Goal: Transaction & Acquisition: Purchase product/service

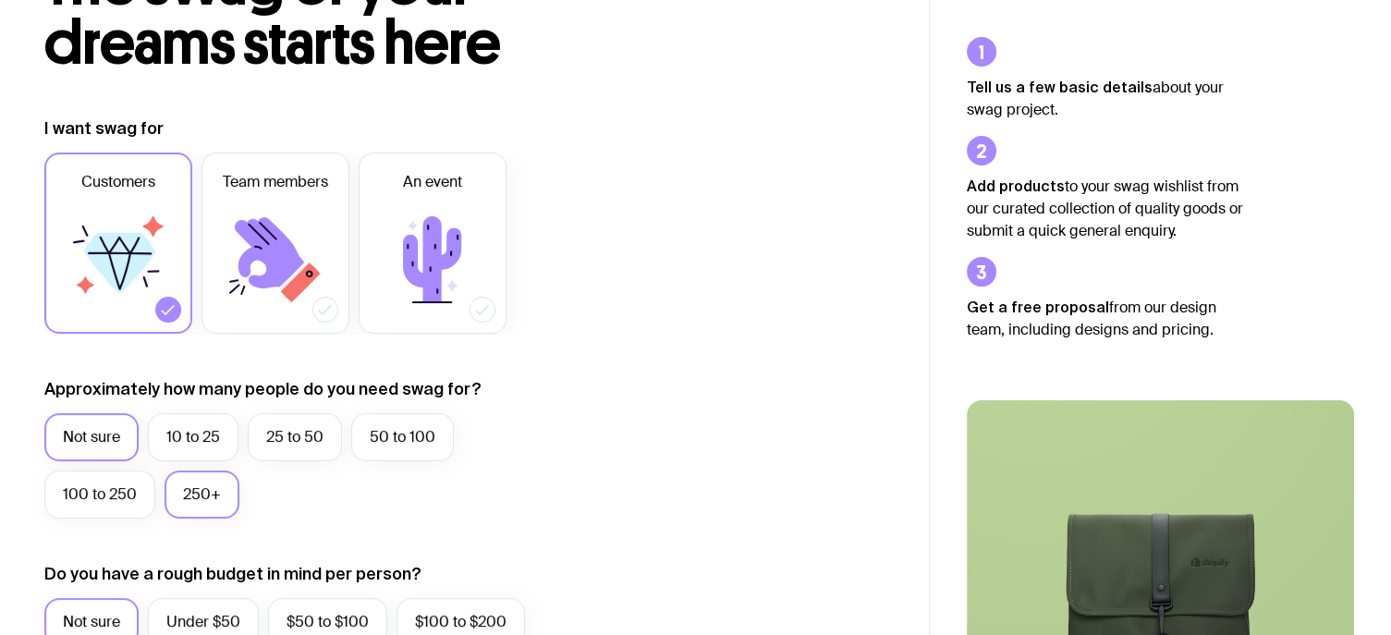
scroll to position [277, 0]
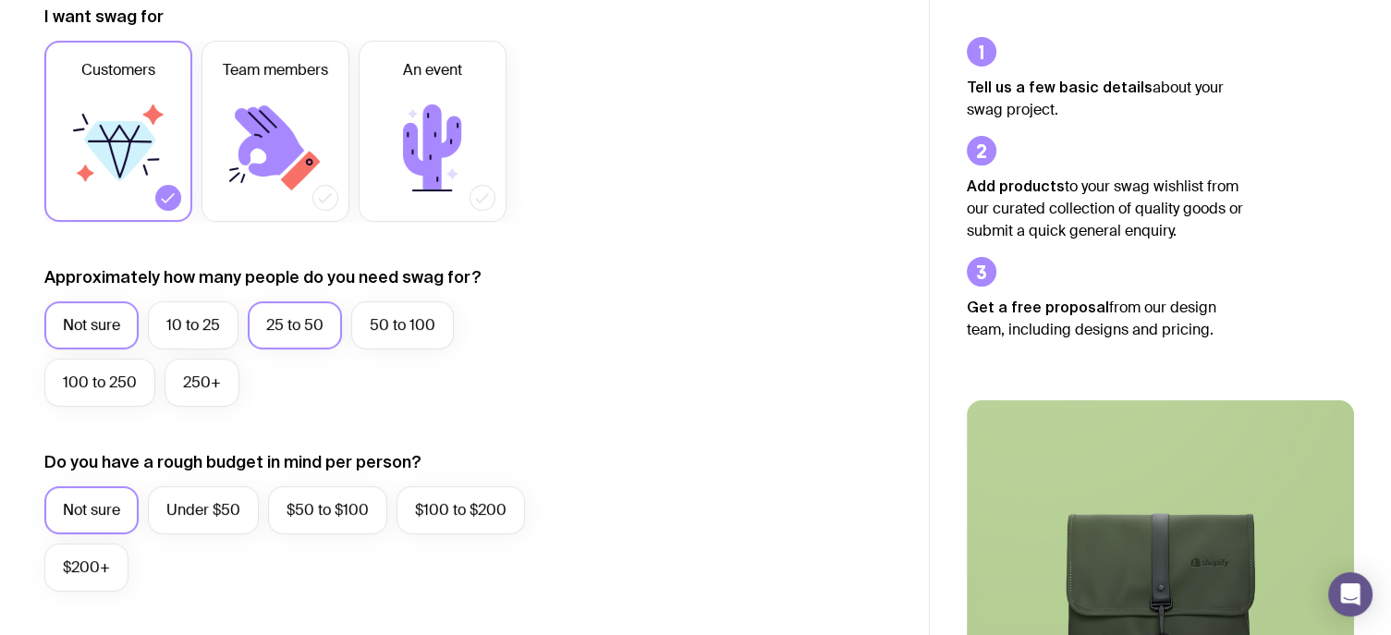
click at [276, 318] on label "25 to 50" at bounding box center [295, 325] width 94 height 48
click at [0, 0] on input "25 to 50" at bounding box center [0, 0] width 0 height 0
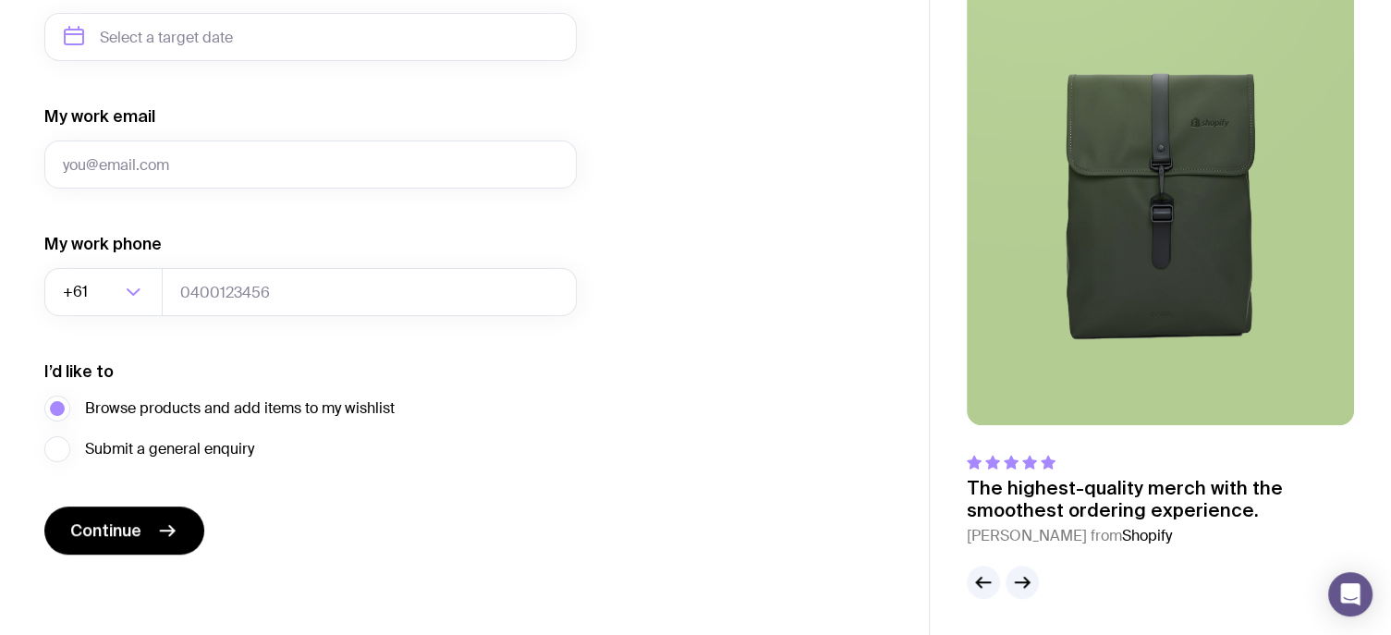
scroll to position [935, 0]
click at [159, 536] on icon "submit" at bounding box center [167, 530] width 22 height 22
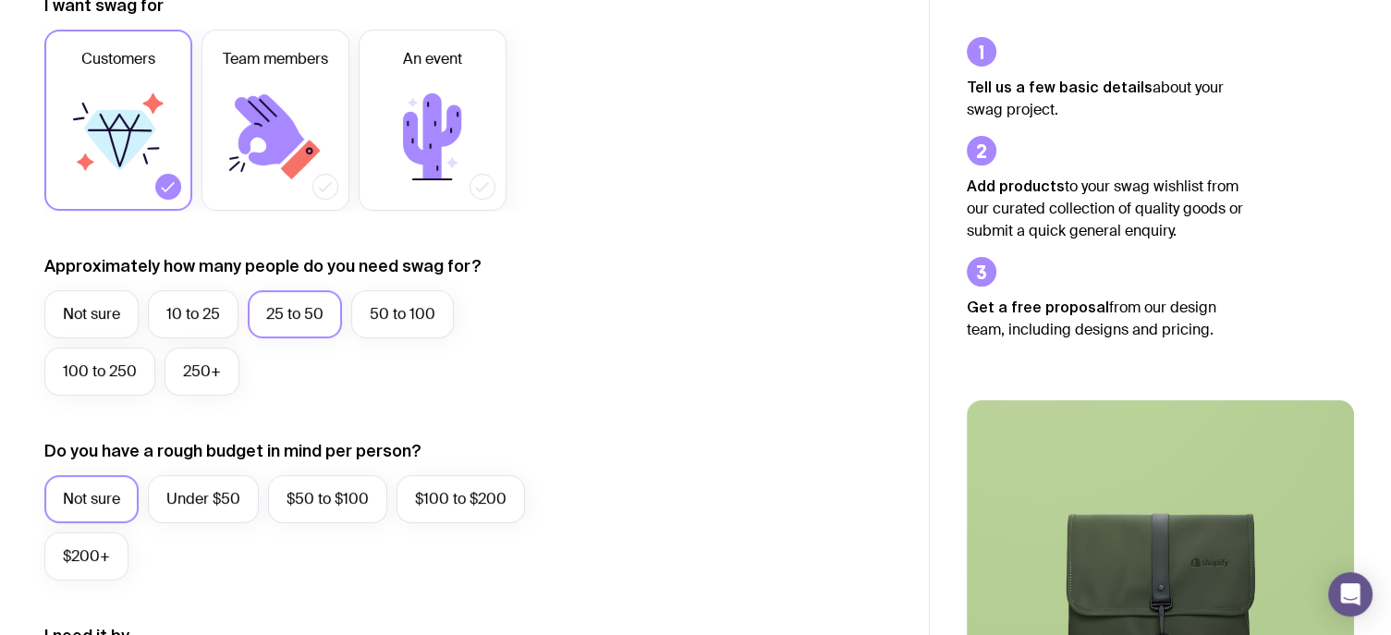
scroll to position [0, 0]
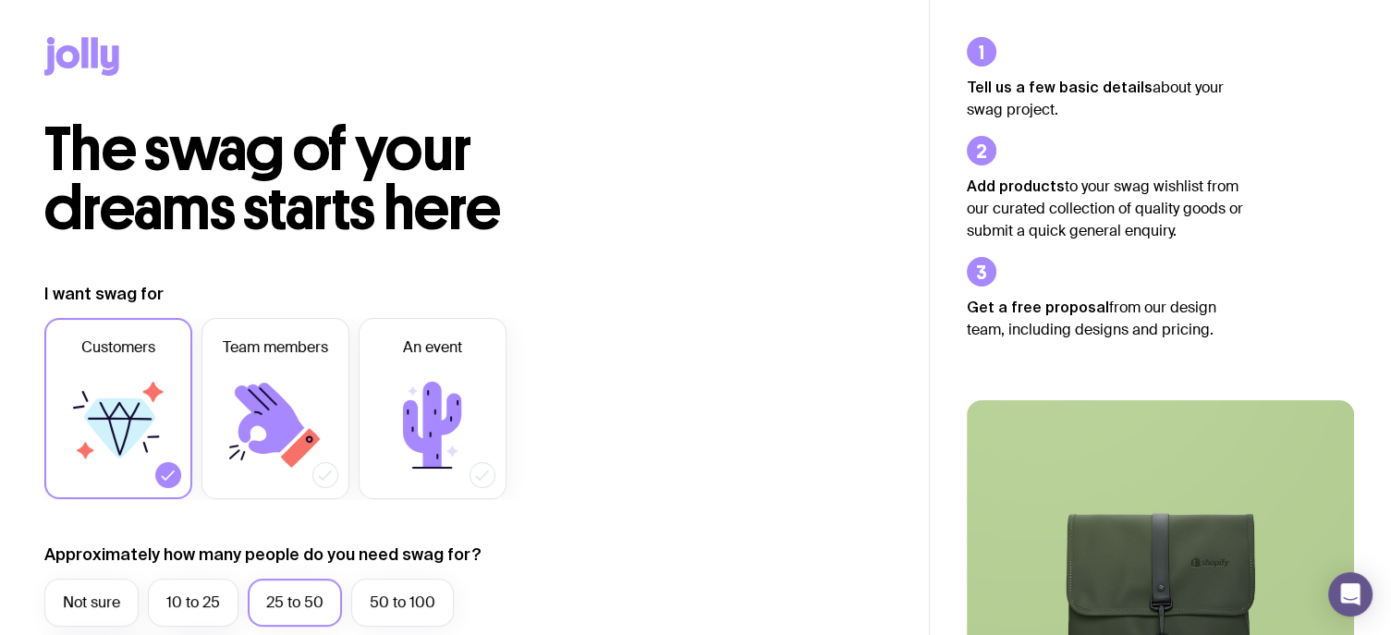
click at [91, 46] on icon at bounding box center [81, 56] width 75 height 39
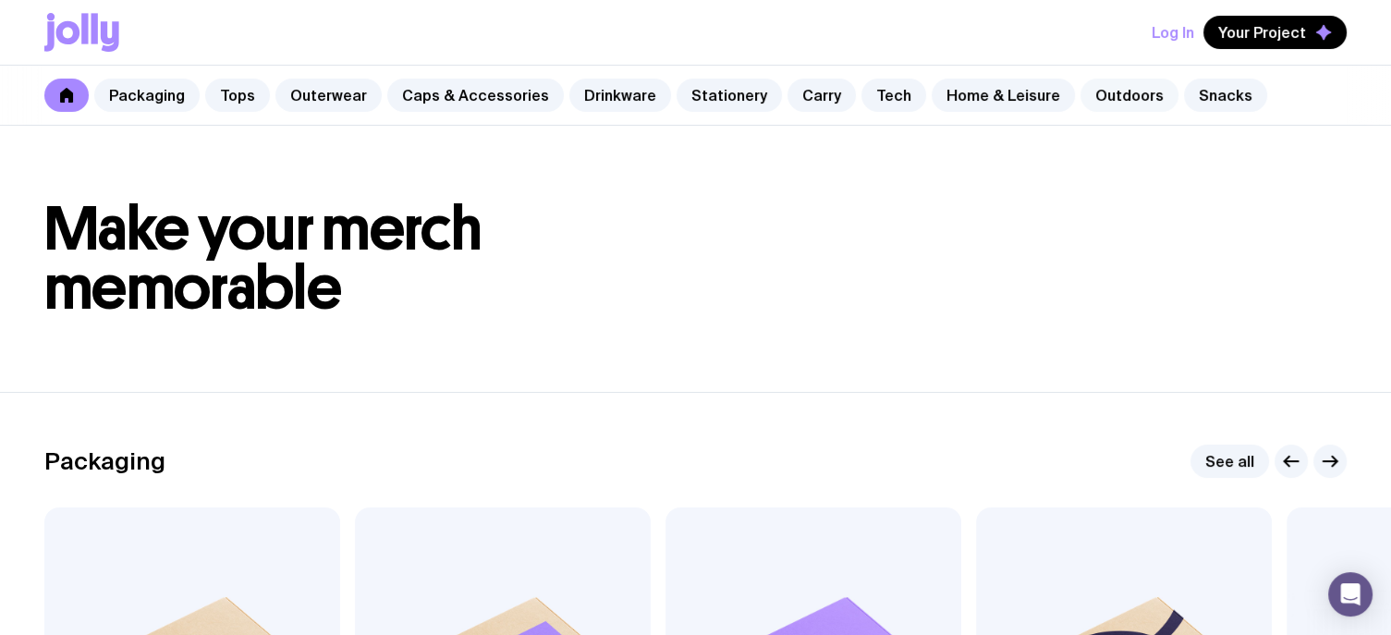
click at [1091, 91] on link "Outdoors" at bounding box center [1129, 95] width 98 height 33
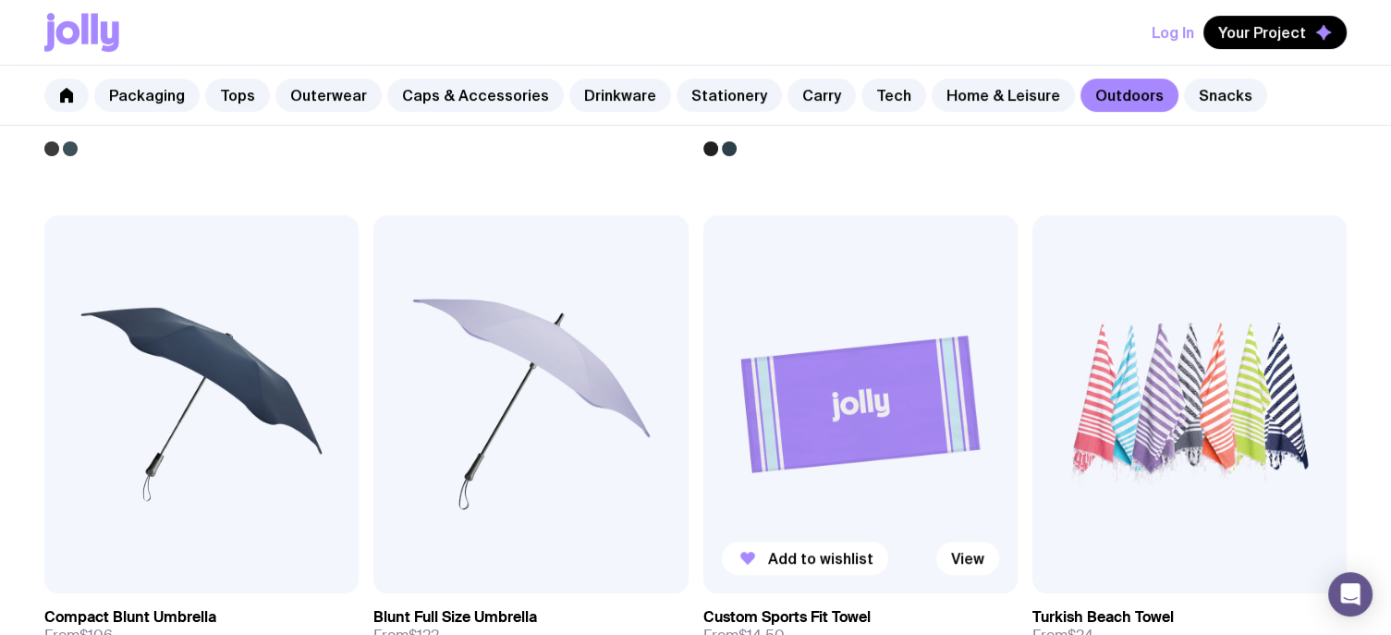
scroll to position [711, 0]
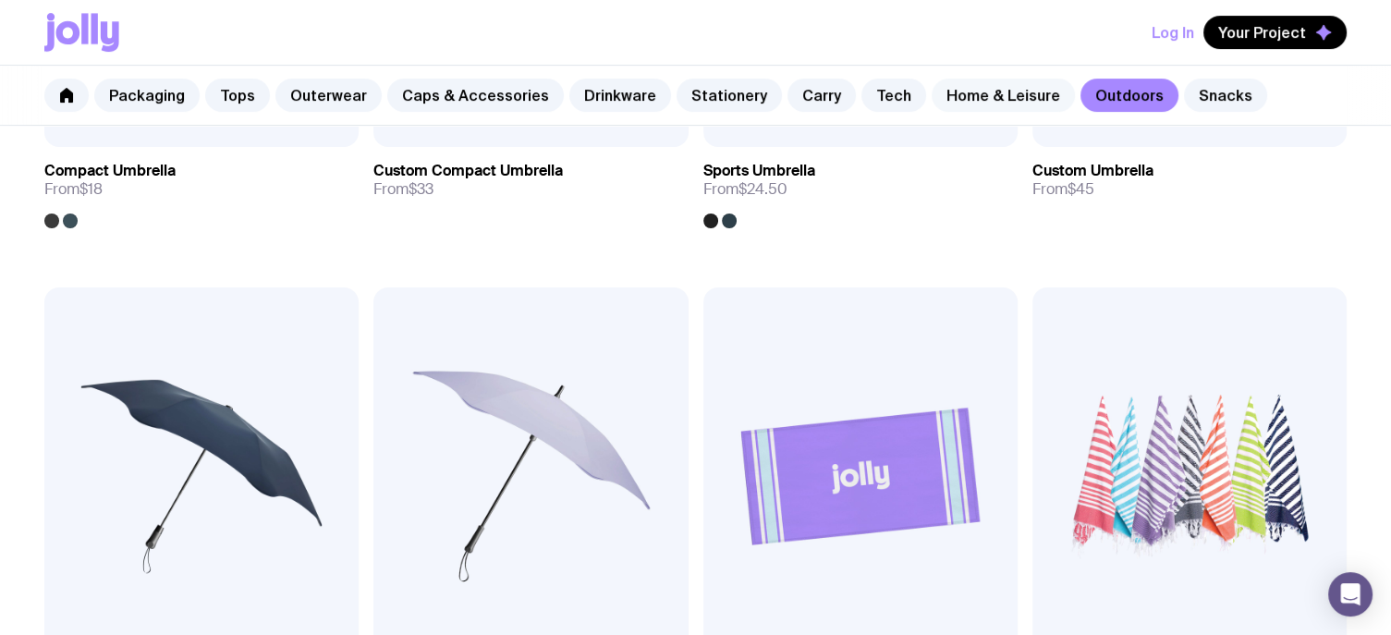
click at [944, 99] on link "Home & Leisure" at bounding box center [1002, 95] width 143 height 33
